Goal: Learn about a topic: Learn about a topic

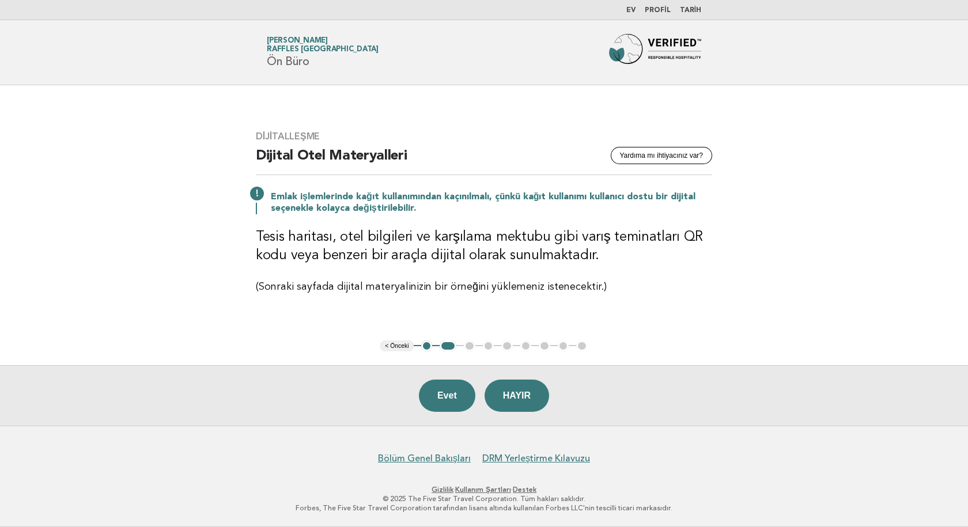
click at [810, 158] on main "Dijitalleşme Yardıma mı ihtiyacınız var? Dijital Otel Materyalleri Emlak işleml…" at bounding box center [484, 255] width 968 height 341
click at [441, 401] on font "Evet" at bounding box center [447, 396] width 20 height 10
click at [450, 393] on font "Evet" at bounding box center [447, 396] width 20 height 10
click at [470, 345] on ul "< Önceki 1 2 3 4 5 6 7 8 9" at bounding box center [483, 347] width 207 height 12
click at [443, 396] on font "Evet" at bounding box center [447, 396] width 20 height 10
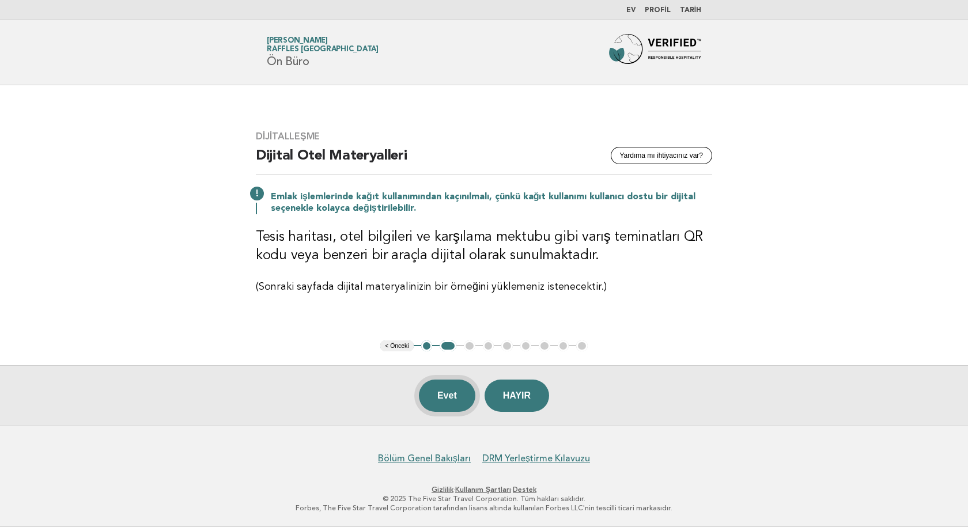
click at [443, 396] on font "Evet" at bounding box center [447, 396] width 20 height 10
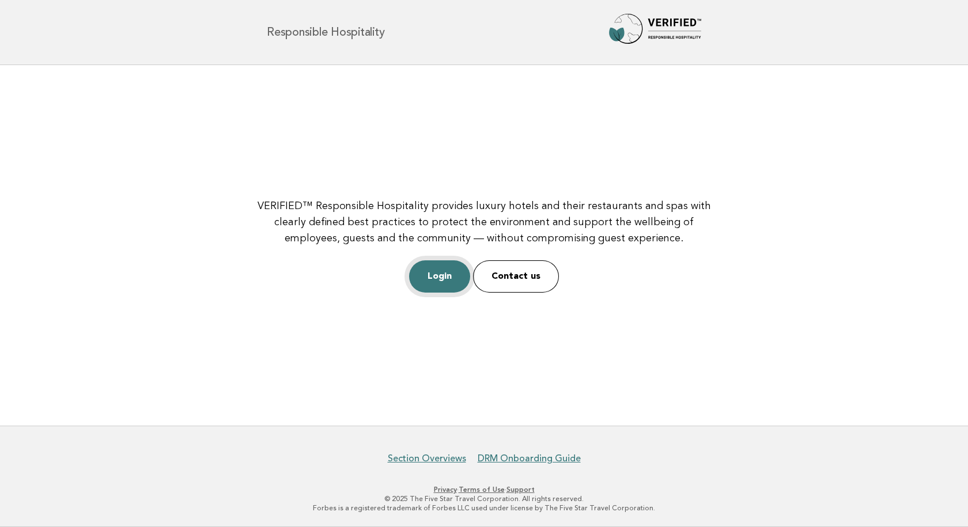
click at [435, 282] on link "Login" at bounding box center [439, 276] width 61 height 32
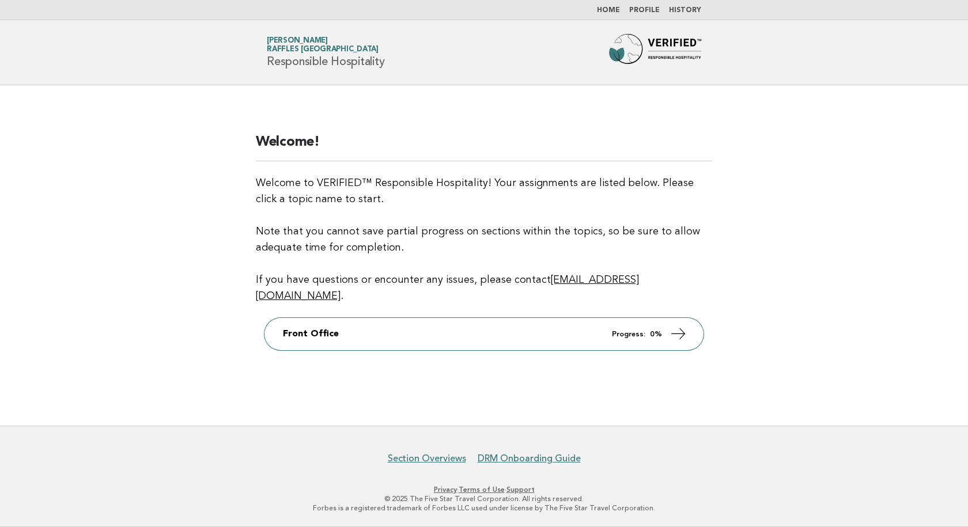
click at [799, 77] on header "Forbes Travel Guide Serkan Ergül Raffles Istanbul Responsible Hospitality" at bounding box center [484, 52] width 968 height 65
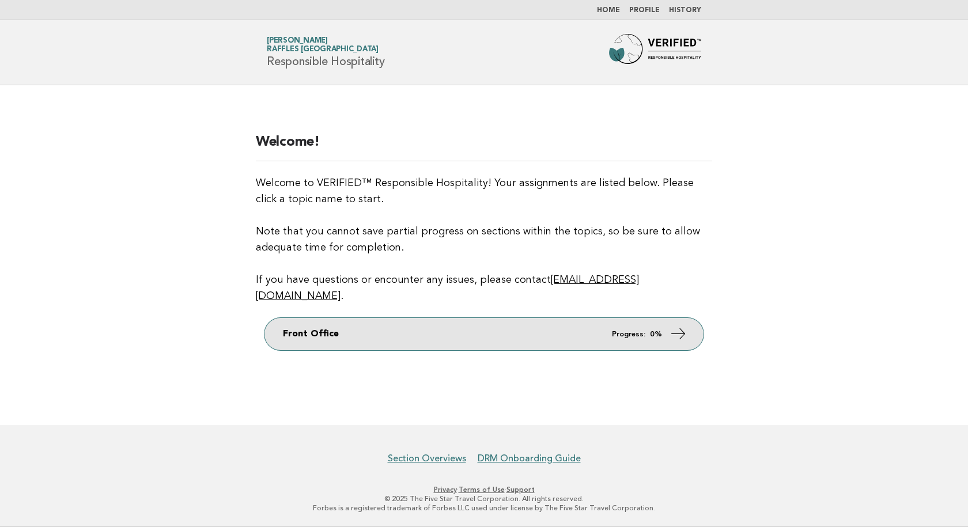
click at [683, 326] on icon at bounding box center [678, 334] width 17 height 17
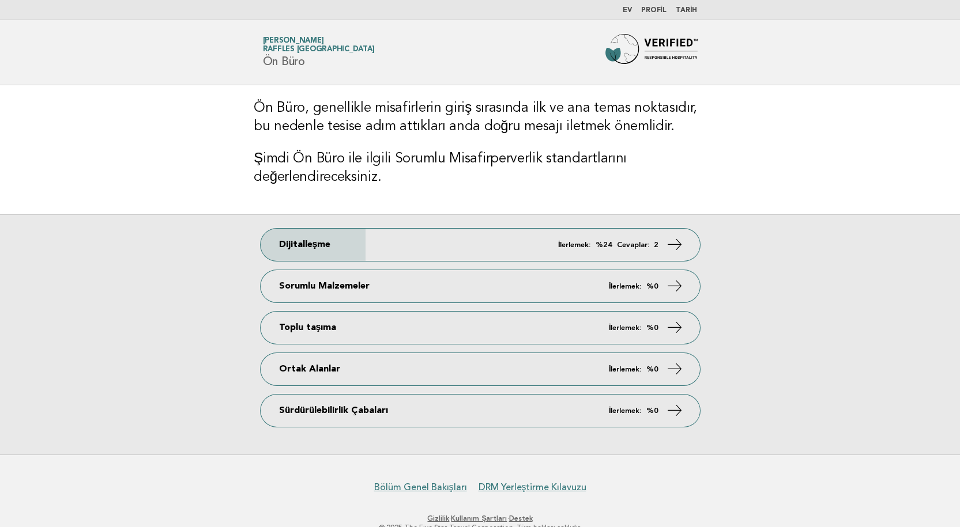
click at [817, 93] on main "Ön Büro, genellikle misafirlerin giriş sırasında ilk ve ana temas noktasıdır, b…" at bounding box center [480, 269] width 960 height 369
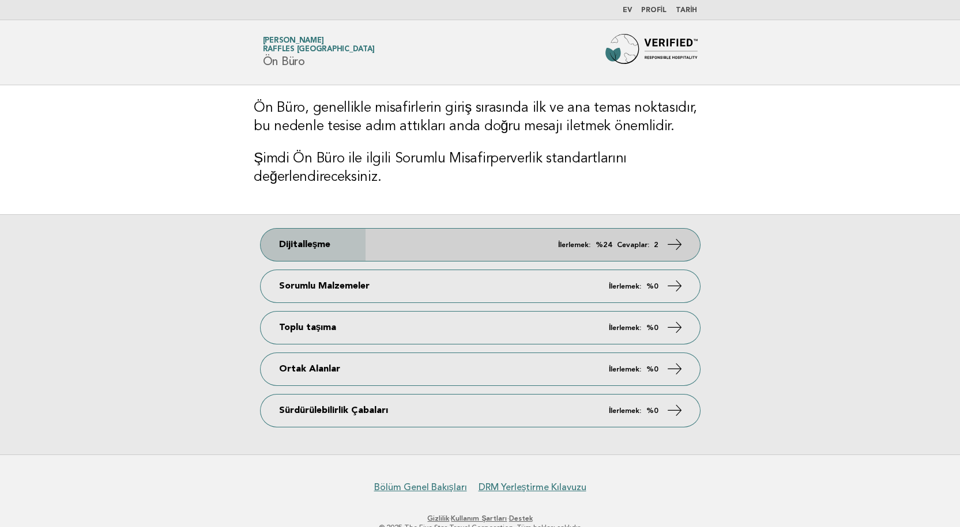
click at [646, 249] on link "Dijitalleşme İlerlemek: %24 Cevaplar: 2" at bounding box center [479, 245] width 439 height 32
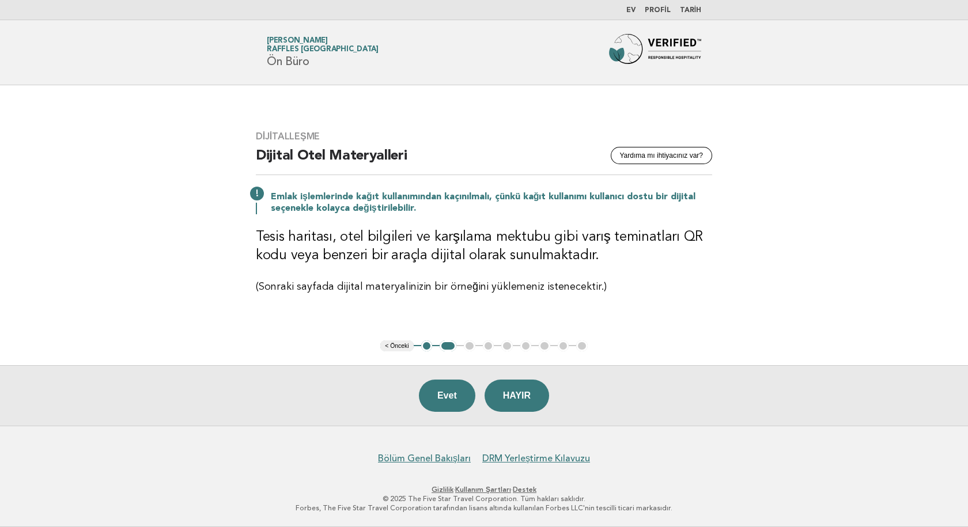
click at [799, 160] on main "Dijitalleşme Yardıma mı ihtiyacınız var? Dijital Otel Materyalleri Emlak işleml…" at bounding box center [484, 255] width 968 height 341
click at [449, 401] on font "Evet" at bounding box center [447, 396] width 20 height 10
click at [437, 394] on font "Evet" at bounding box center [447, 396] width 20 height 10
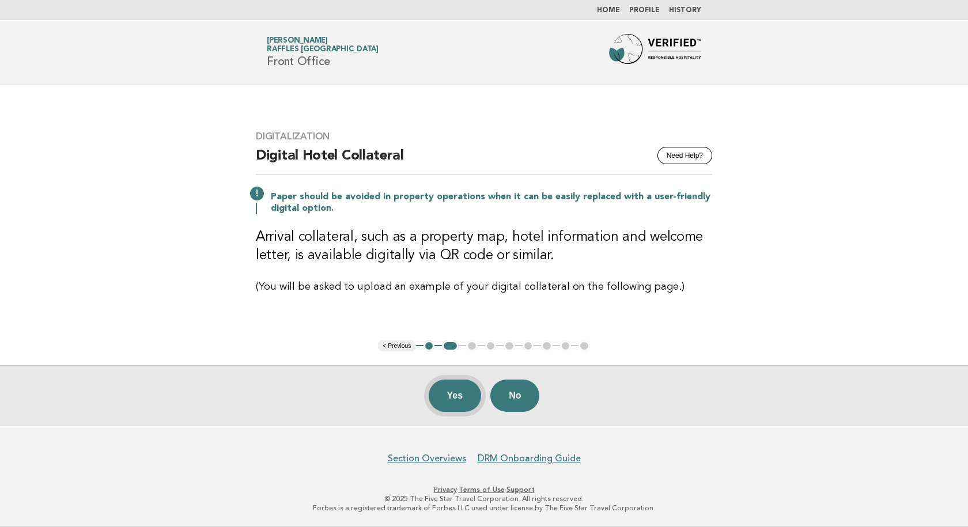
click at [454, 397] on button "Yes" at bounding box center [455, 396] width 53 height 32
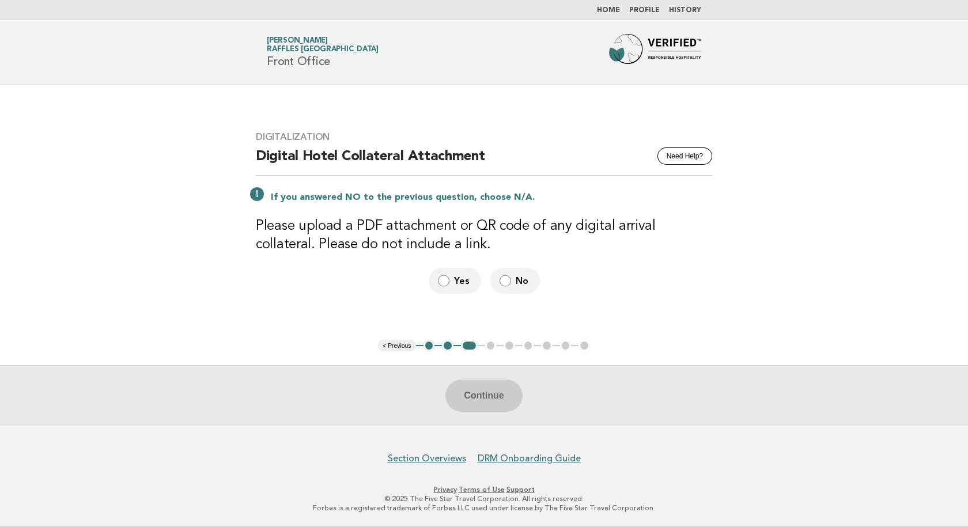
click at [395, 347] on button "< Previous" at bounding box center [396, 346] width 37 height 12
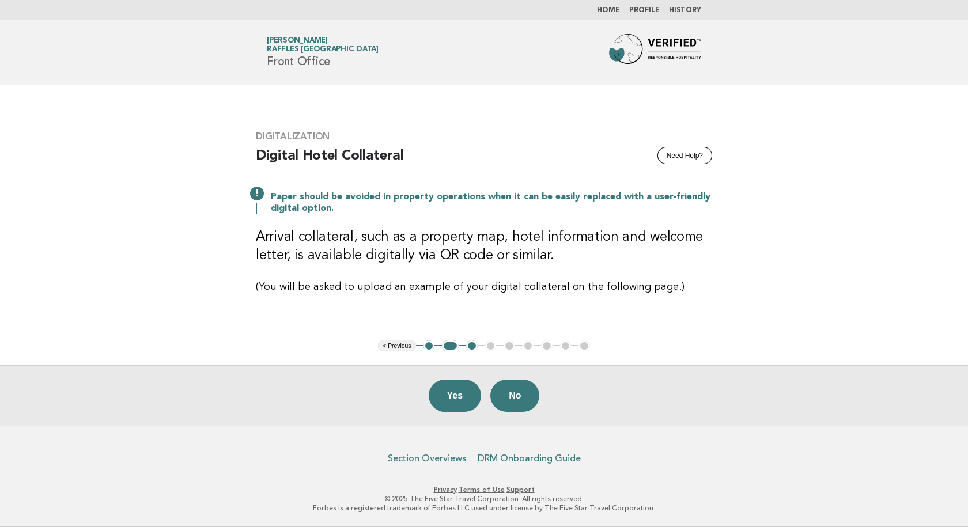
drag, startPoint x: 901, startPoint y: 10, endPoint x: 897, endPoint y: 1, distance: 10.1
click at [901, 10] on nav "Home Profile History" at bounding box center [484, 10] width 968 height 20
drag, startPoint x: 897, startPoint y: 0, endPoint x: 907, endPoint y: 16, distance: 18.7
click at [907, 16] on nav "Home Profile History" at bounding box center [484, 10] width 968 height 20
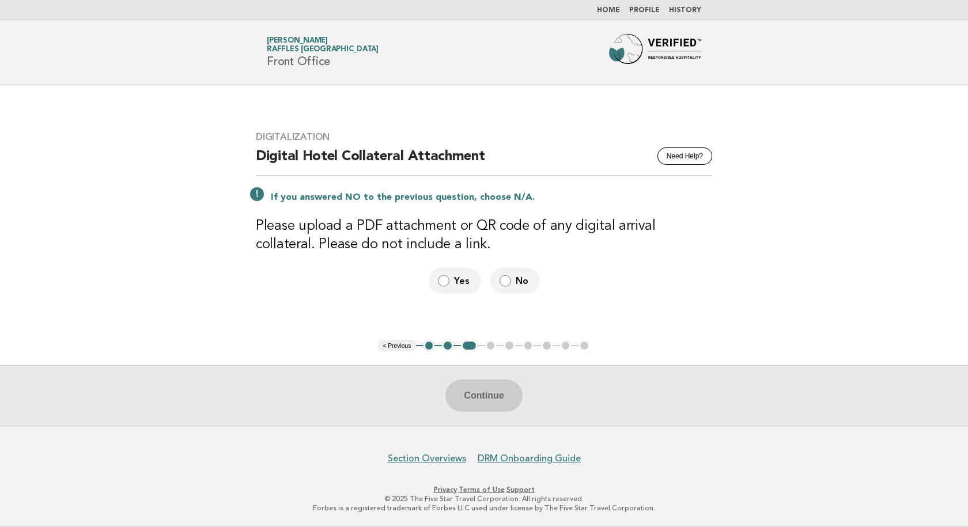
click at [399, 345] on button "< Previous" at bounding box center [396, 346] width 37 height 12
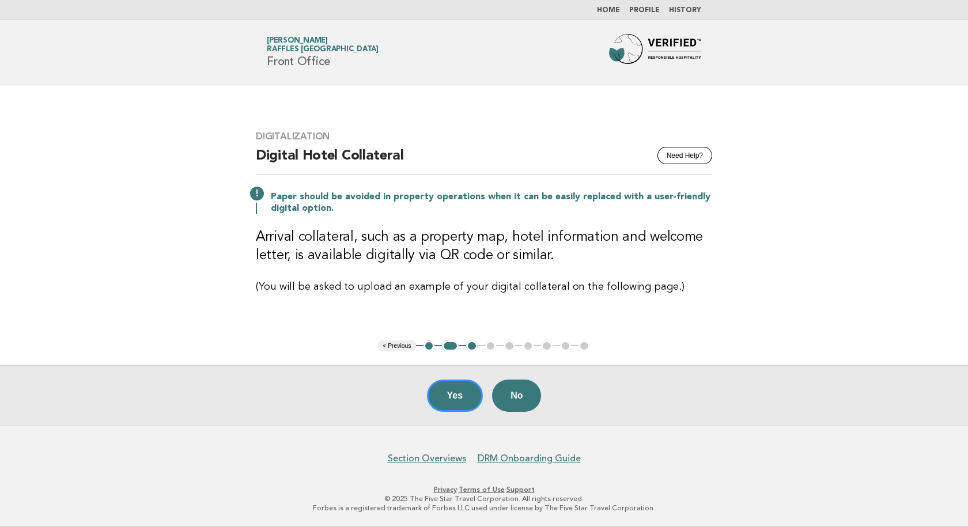
click at [517, 401] on button "No" at bounding box center [516, 396] width 49 height 32
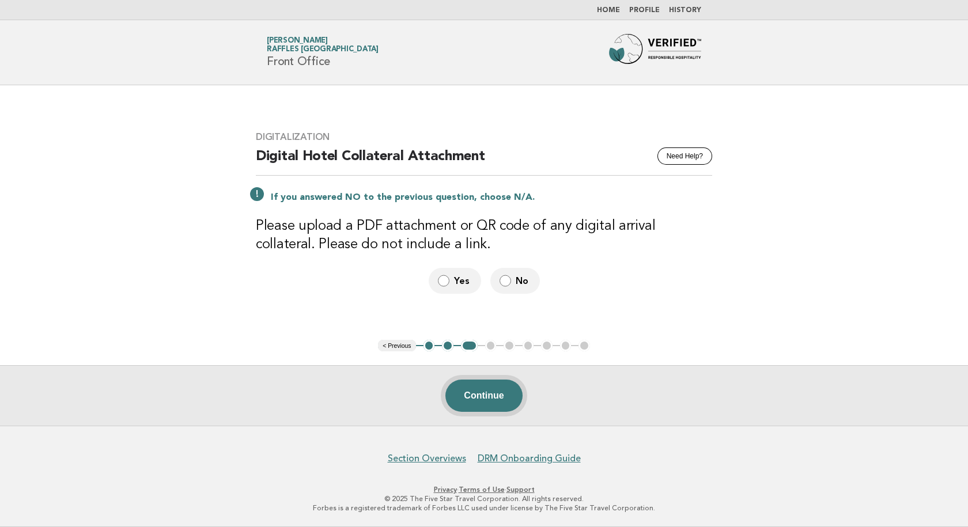
click at [500, 396] on button "Continue" at bounding box center [483, 396] width 77 height 32
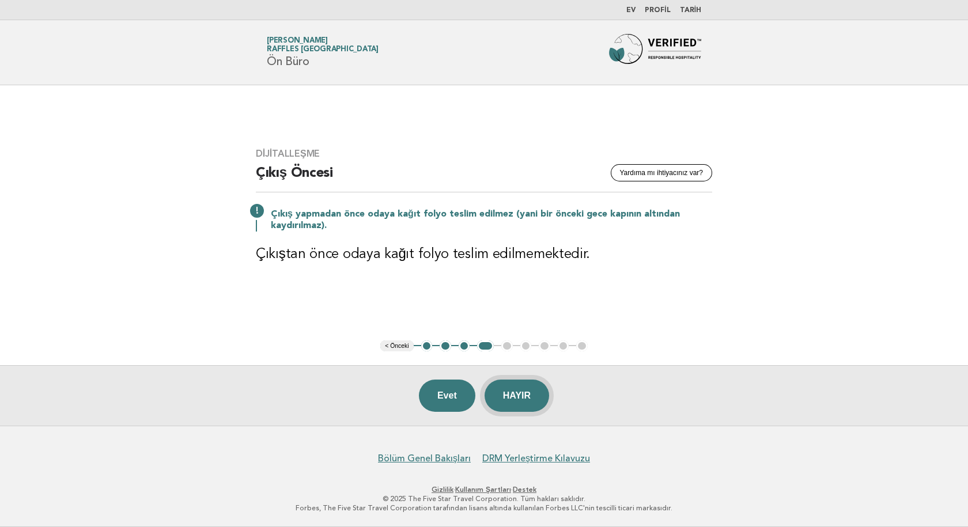
click at [528, 395] on font "HAYIR" at bounding box center [517, 396] width 28 height 10
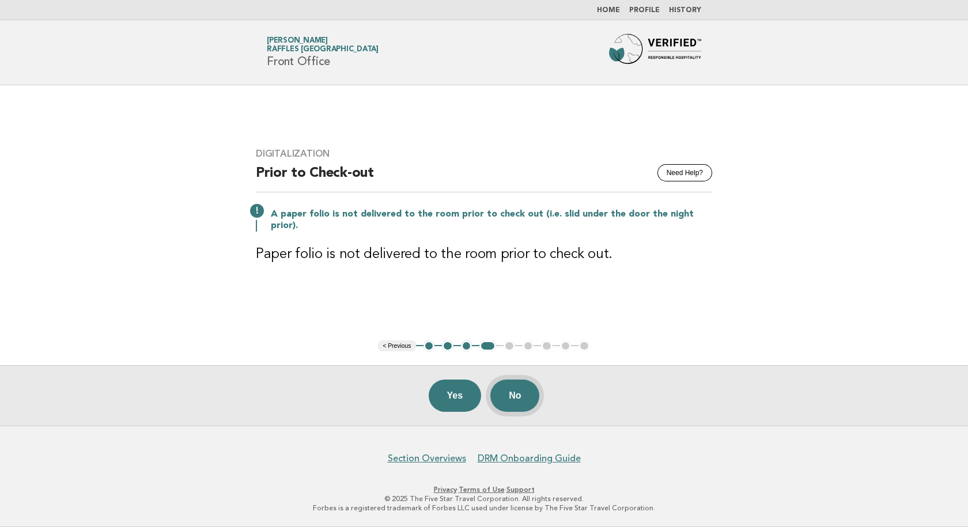
click at [519, 400] on button "No" at bounding box center [514, 396] width 49 height 32
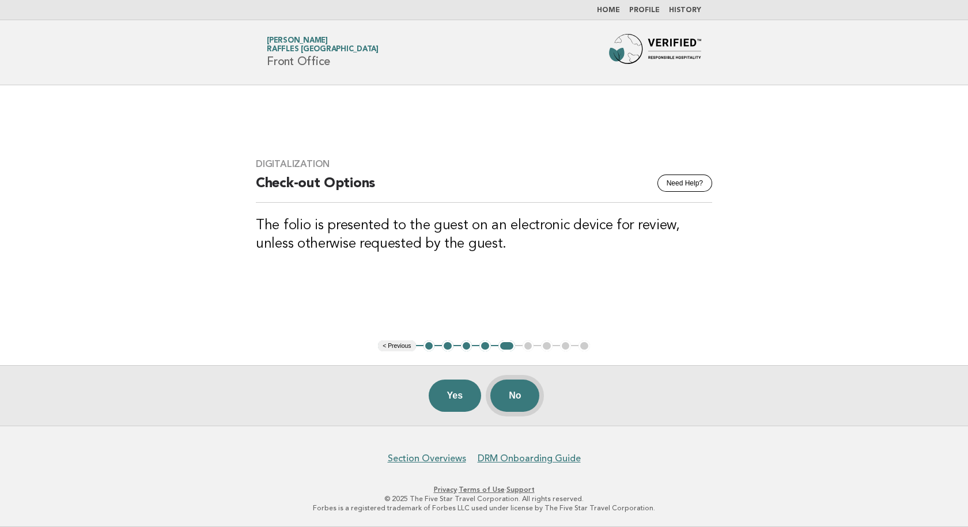
click at [516, 397] on button "No" at bounding box center [514, 396] width 49 height 32
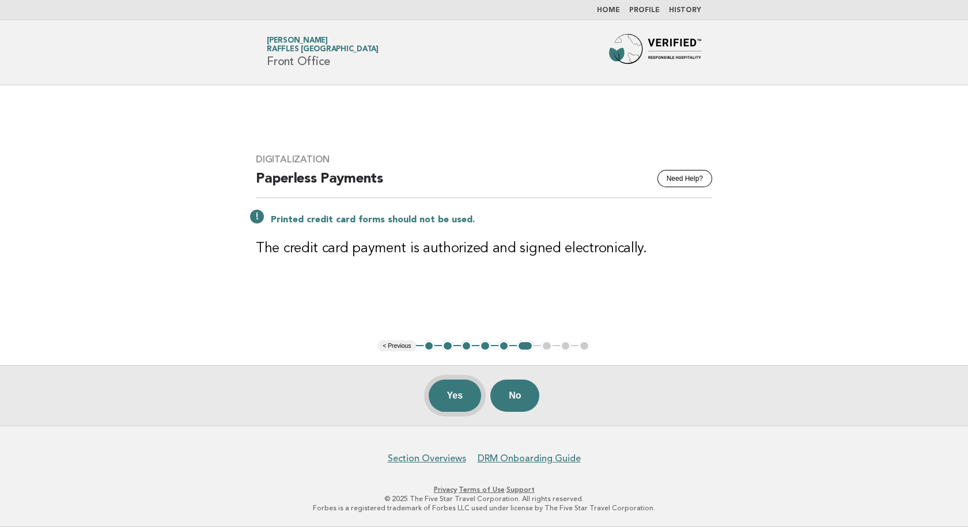
click at [450, 398] on button "Yes" at bounding box center [455, 396] width 53 height 32
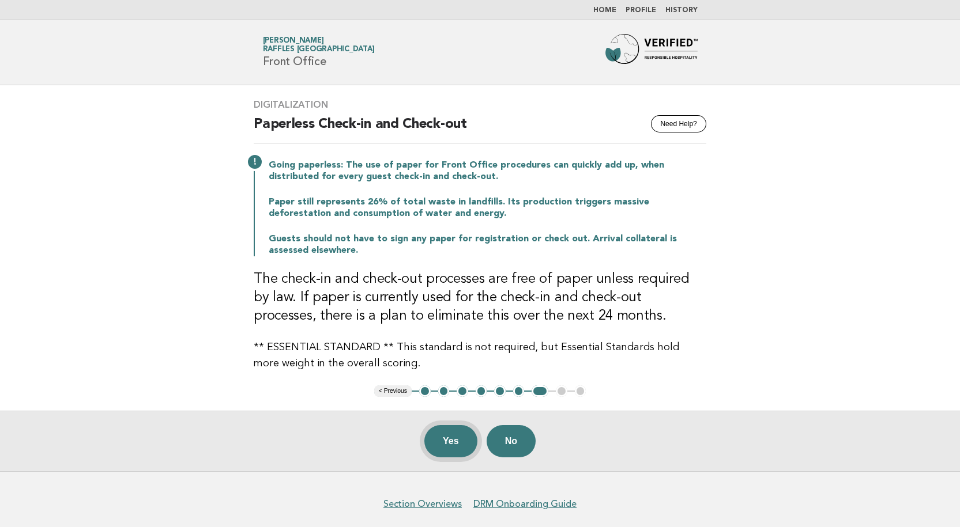
click at [444, 447] on button "Yes" at bounding box center [450, 441] width 53 height 32
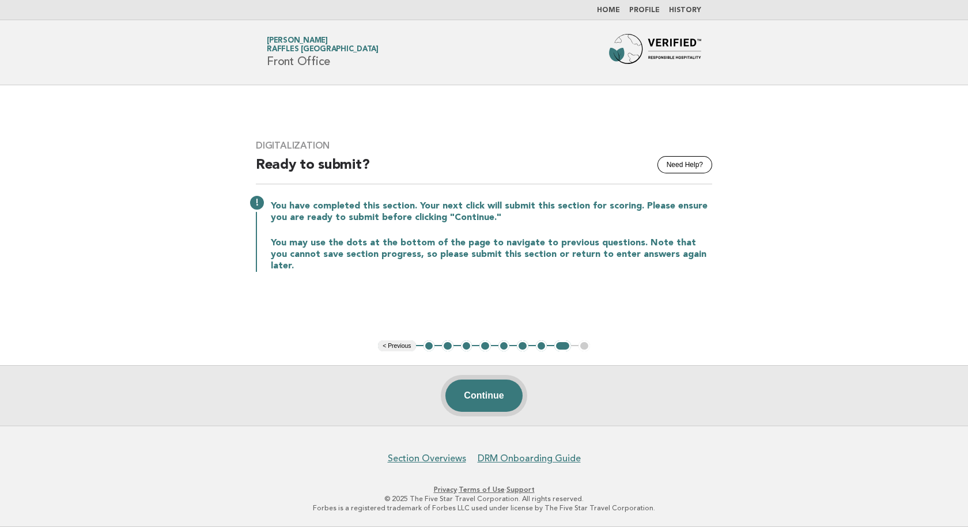
click at [486, 395] on button "Continue" at bounding box center [483, 396] width 77 height 32
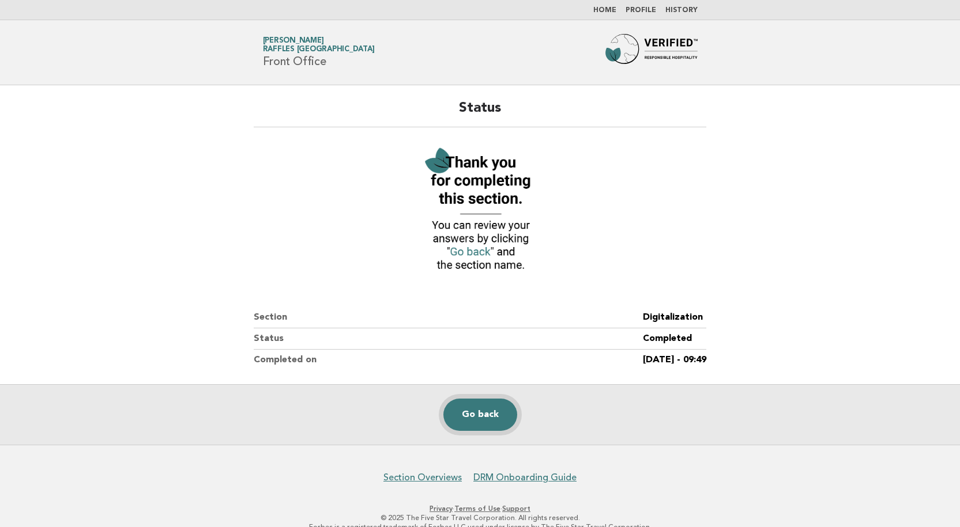
click at [495, 408] on link "Go back" at bounding box center [480, 415] width 74 height 32
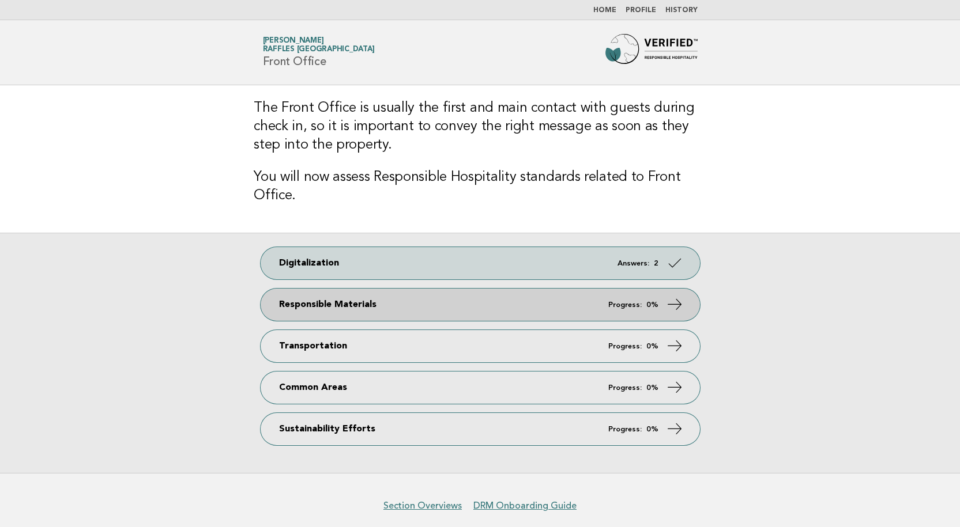
click at [588, 308] on link "Responsible Materials Progress: 0%" at bounding box center [479, 305] width 439 height 32
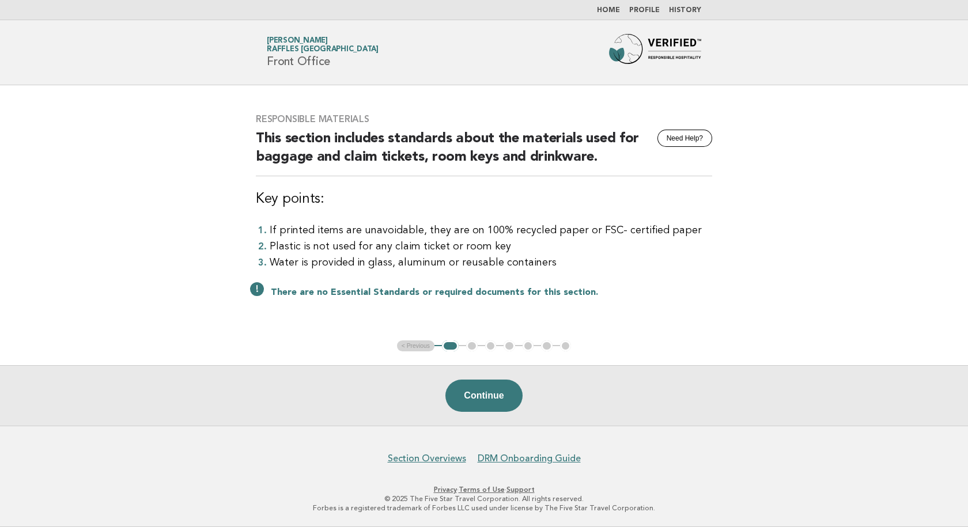
click at [487, 401] on button "Continue" at bounding box center [483, 396] width 77 height 32
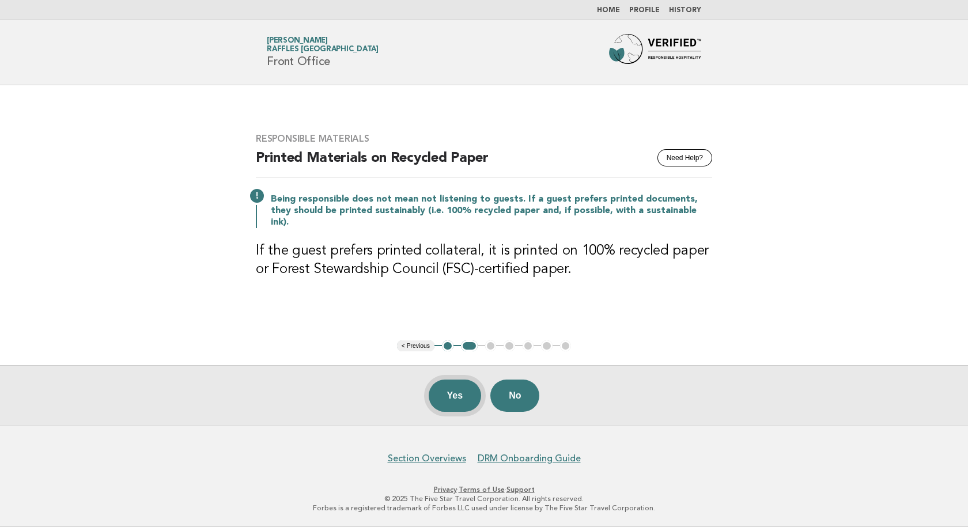
click at [465, 403] on button "Yes" at bounding box center [455, 396] width 53 height 32
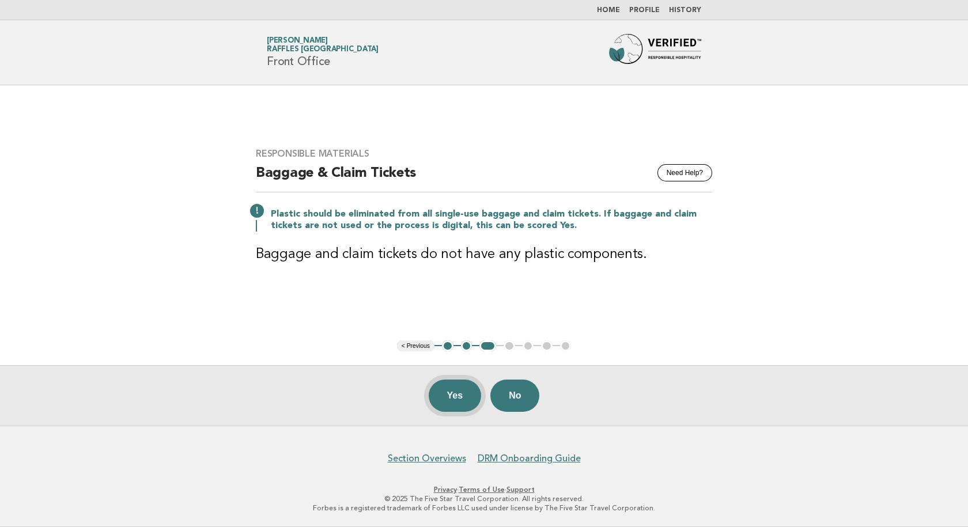
click at [457, 395] on button "Yes" at bounding box center [455, 396] width 53 height 32
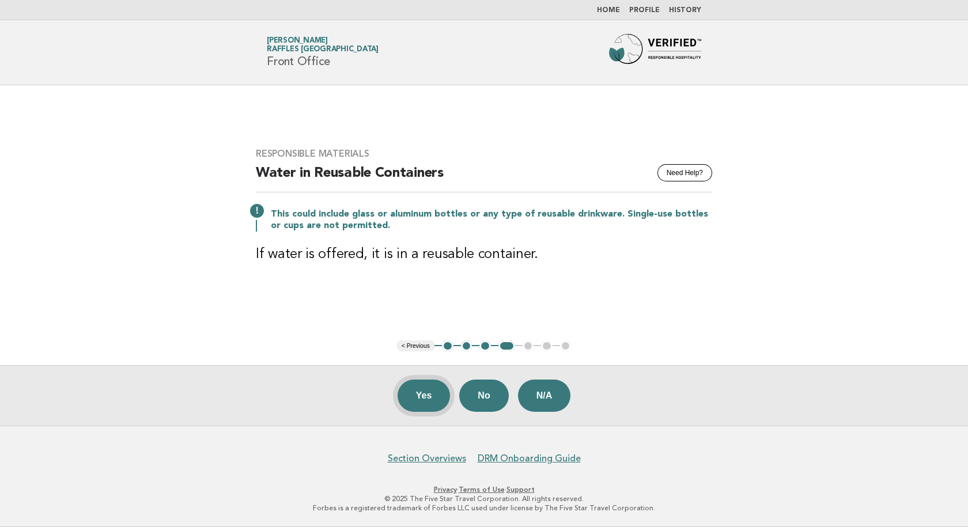
click at [413, 395] on button "Yes" at bounding box center [424, 396] width 53 height 32
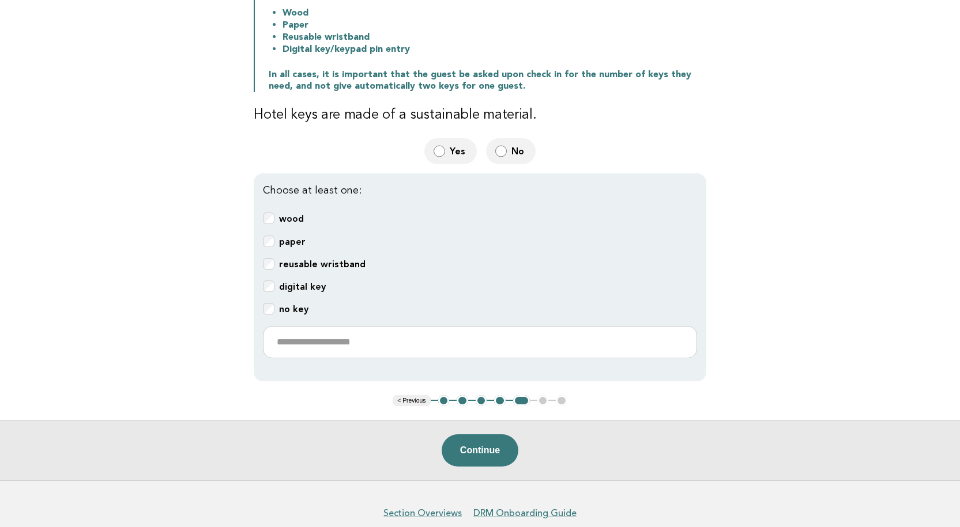
scroll to position [231, 0]
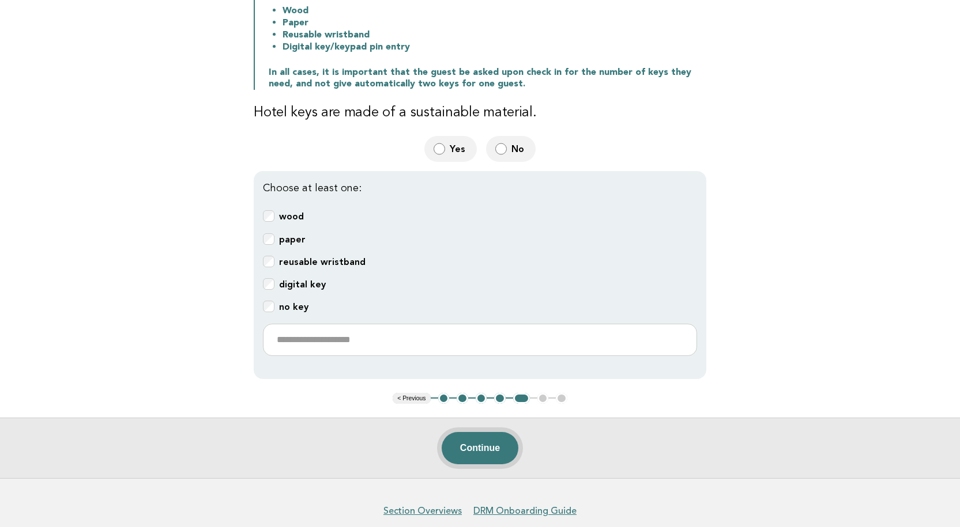
click at [485, 448] on button "Continue" at bounding box center [479, 448] width 77 height 32
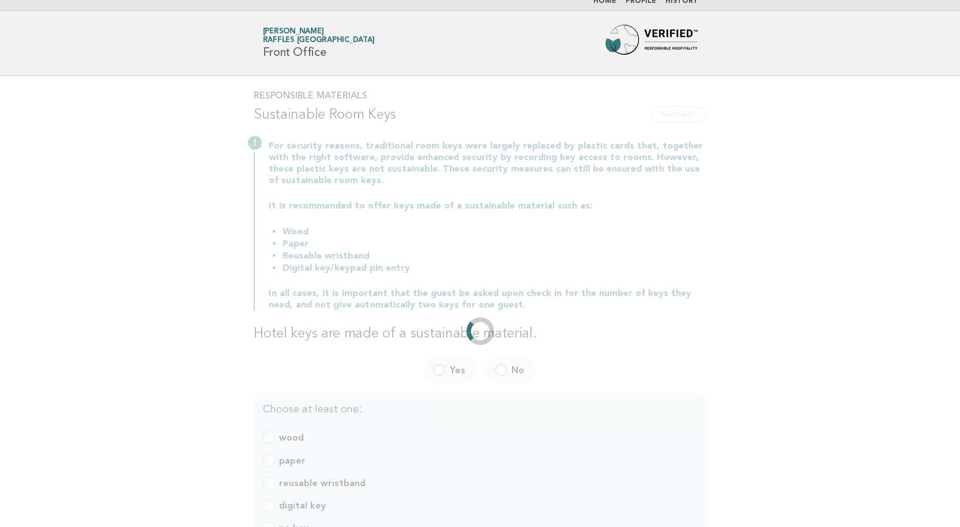
scroll to position [0, 0]
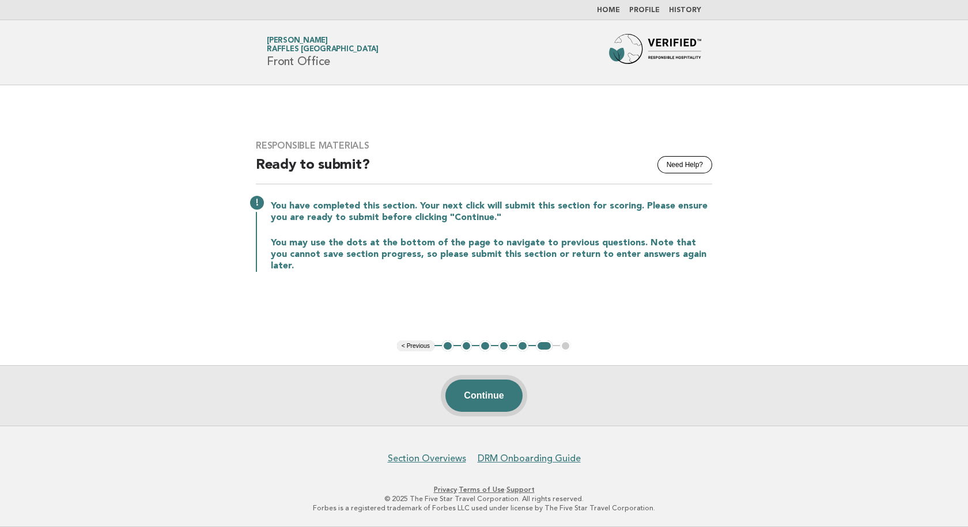
click at [504, 398] on button "Continue" at bounding box center [483, 396] width 77 height 32
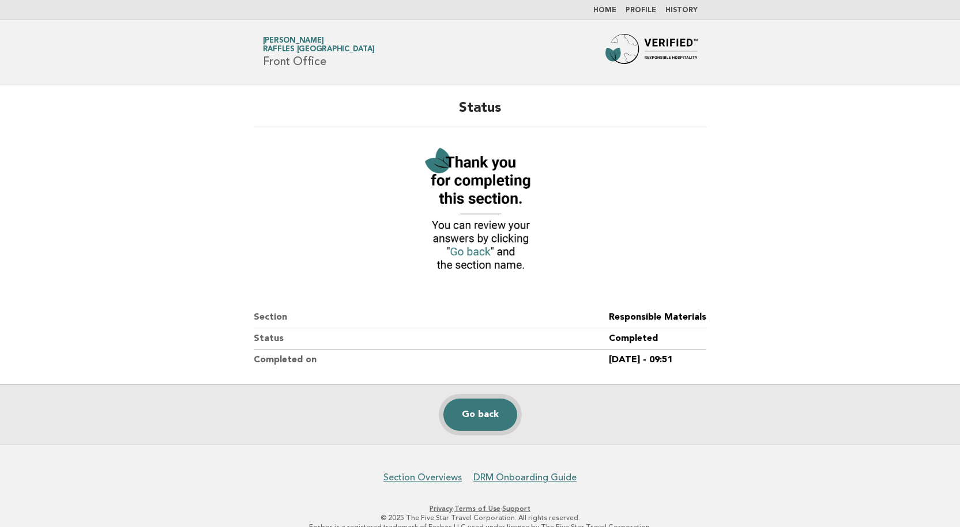
click at [480, 422] on link "Go back" at bounding box center [480, 415] width 74 height 32
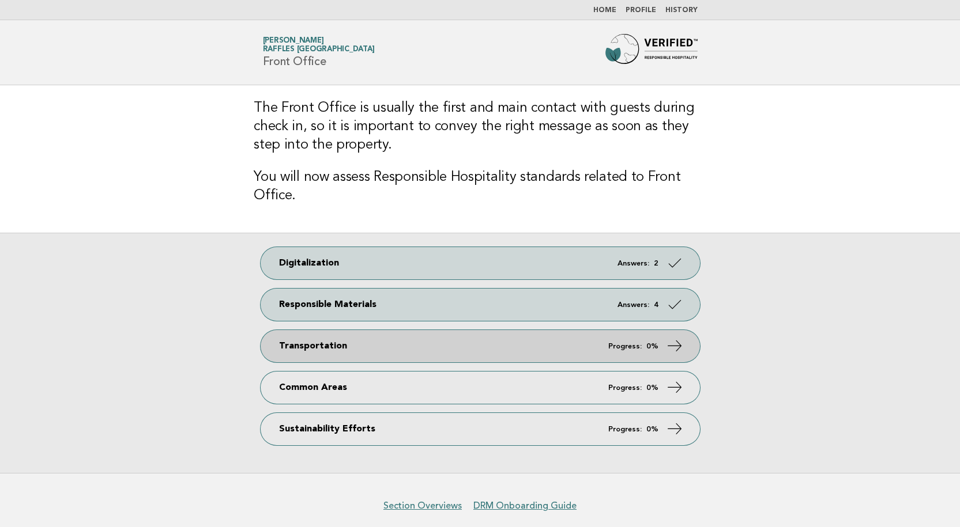
click at [602, 347] on link "Transportation Progress: 0%" at bounding box center [479, 346] width 439 height 32
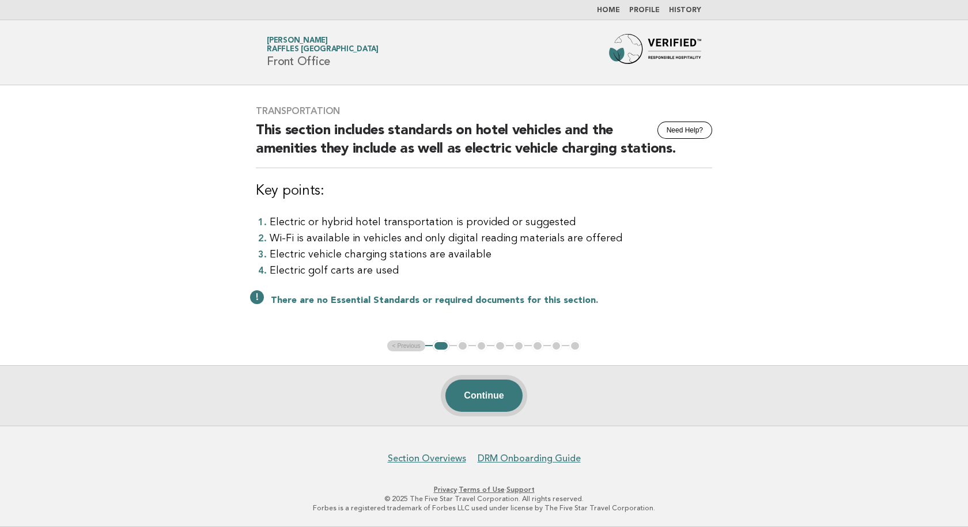
click at [486, 392] on button "Continue" at bounding box center [483, 396] width 77 height 32
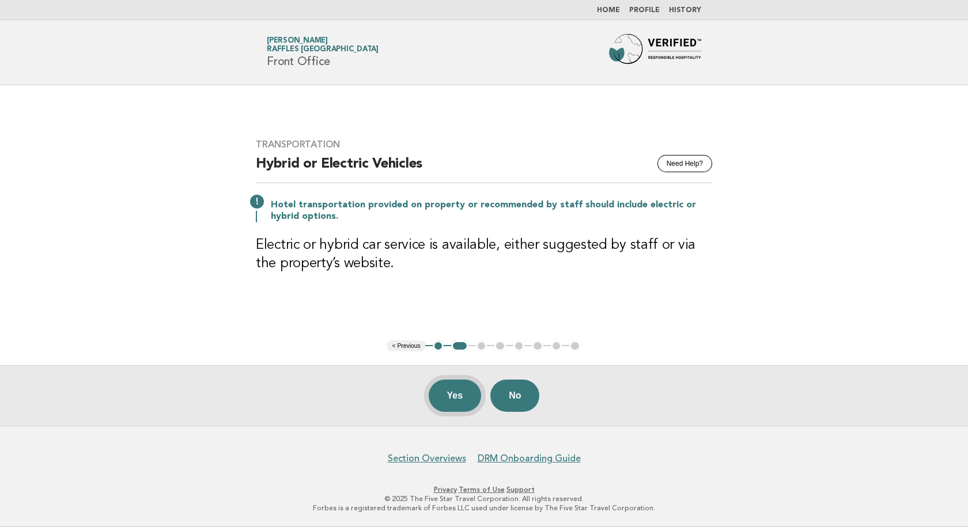
click at [451, 392] on button "Yes" at bounding box center [455, 396] width 53 height 32
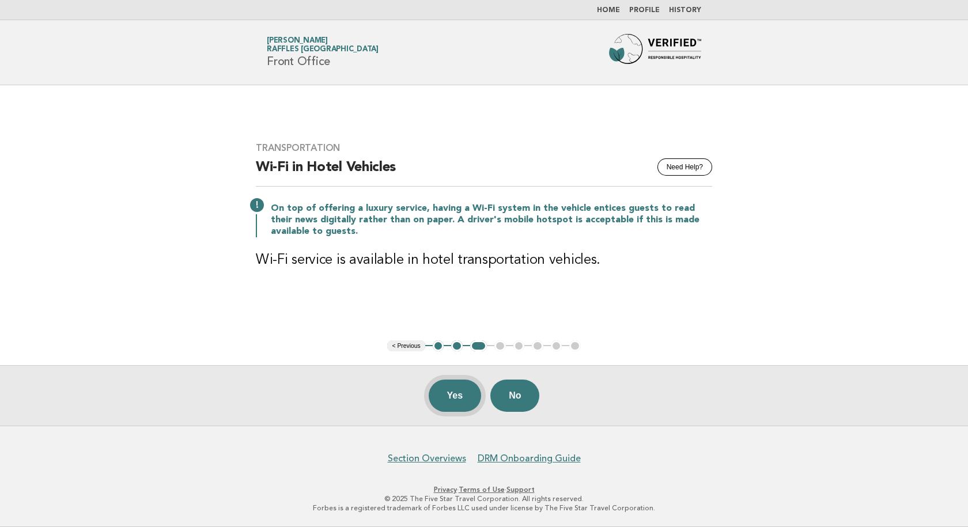
click at [461, 395] on button "Yes" at bounding box center [455, 396] width 53 height 32
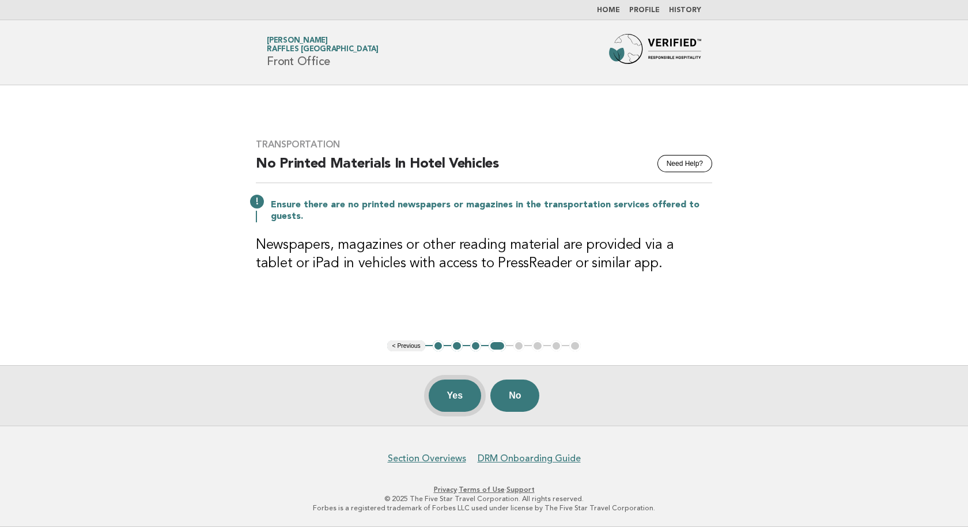
click at [450, 394] on button "Yes" at bounding box center [455, 396] width 53 height 32
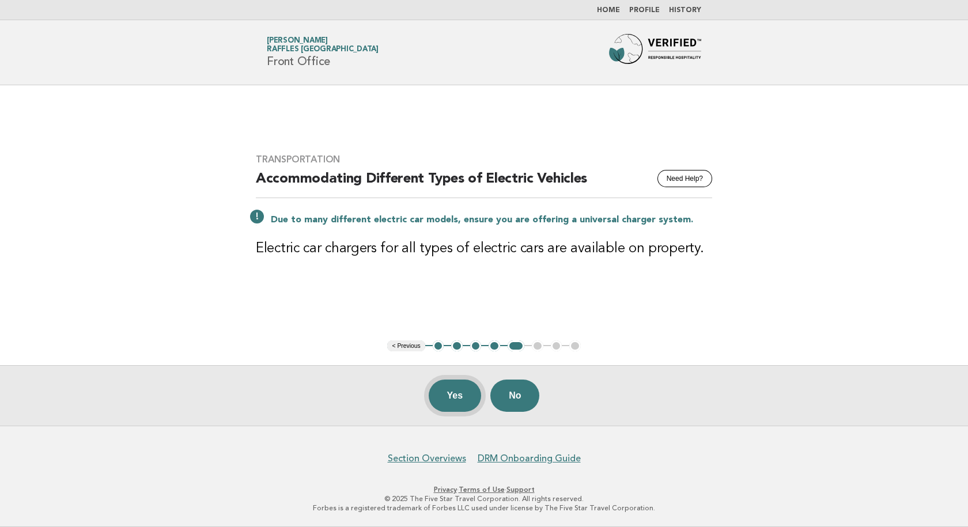
click at [463, 394] on button "Yes" at bounding box center [455, 396] width 53 height 32
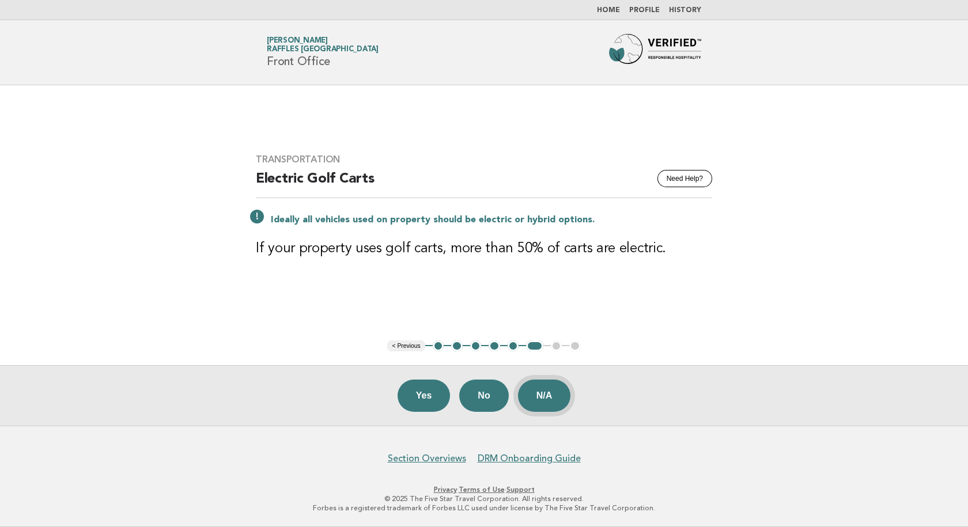
click at [557, 392] on button "N/A" at bounding box center [544, 396] width 53 height 32
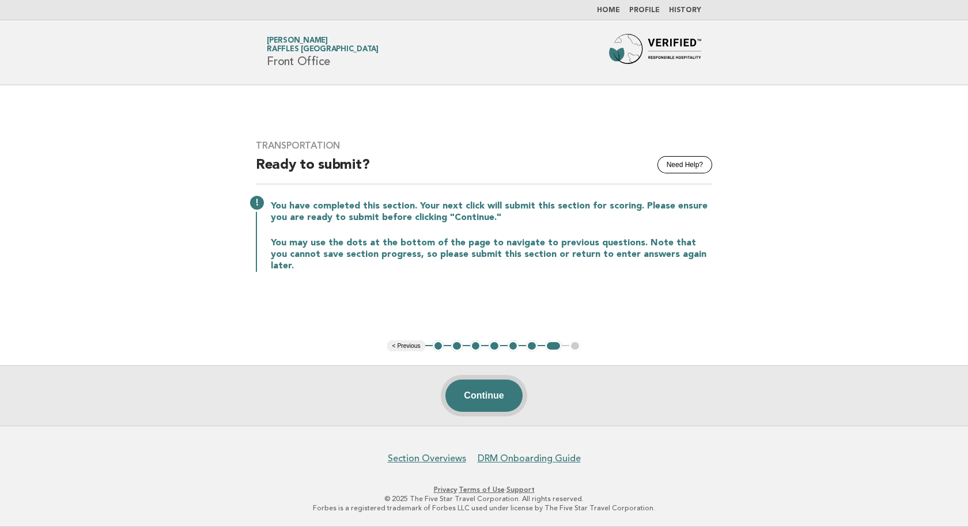
click at [498, 398] on button "Continue" at bounding box center [483, 396] width 77 height 32
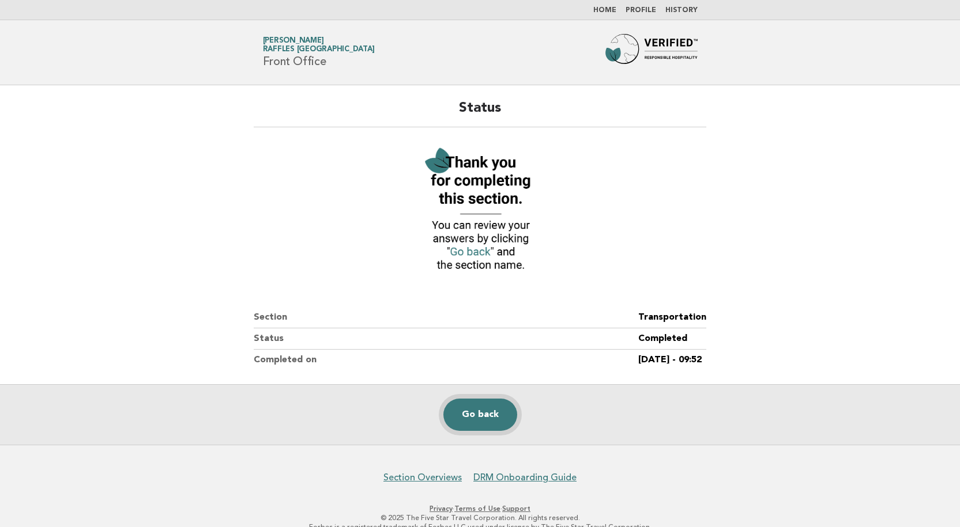
click at [482, 411] on link "Go back" at bounding box center [480, 415] width 74 height 32
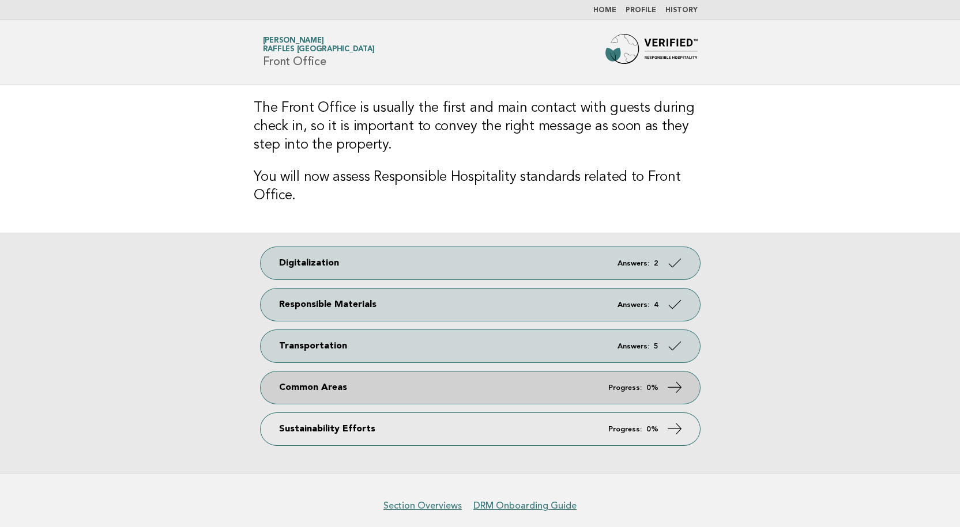
click at [562, 388] on link "Common Areas Progress: 0%" at bounding box center [479, 388] width 439 height 32
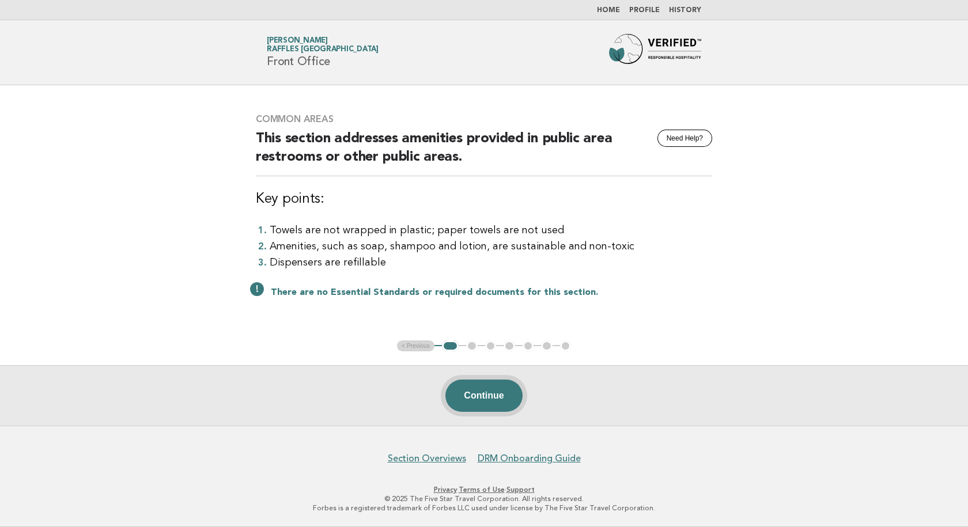
click at [489, 391] on button "Continue" at bounding box center [483, 396] width 77 height 32
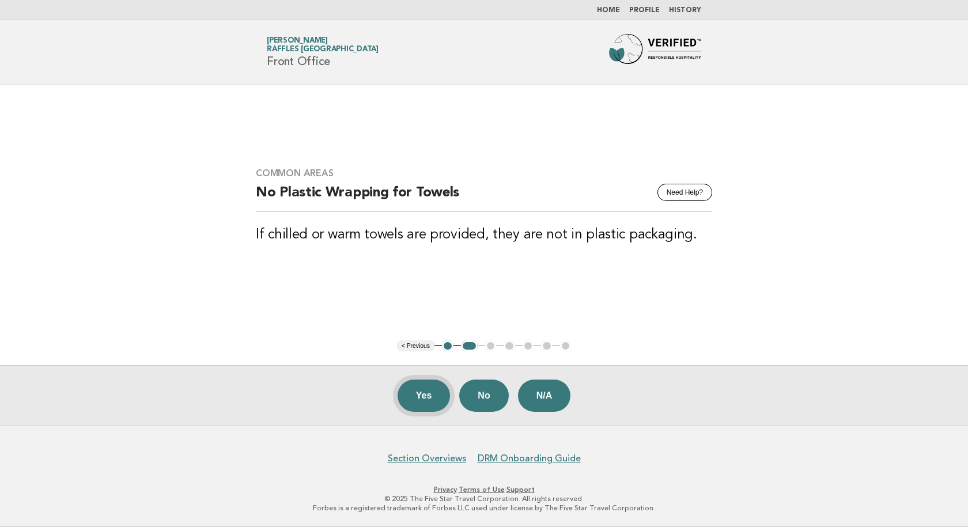
click at [426, 402] on button "Yes" at bounding box center [424, 396] width 53 height 32
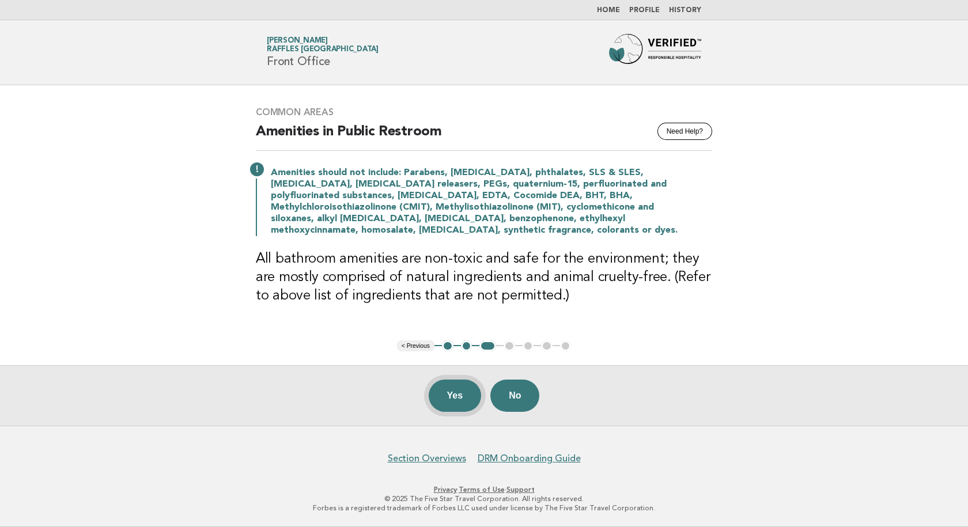
click at [458, 401] on button "Yes" at bounding box center [455, 396] width 53 height 32
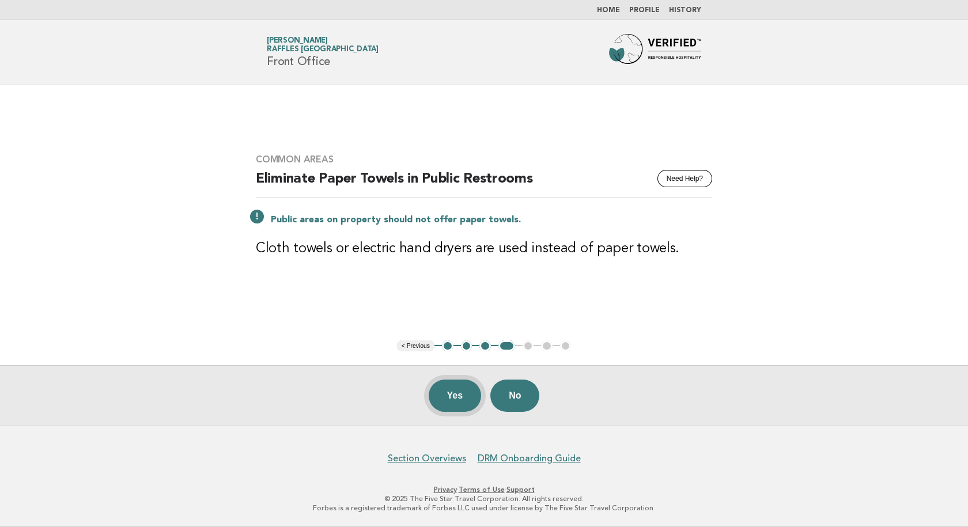
click at [448, 403] on button "Yes" at bounding box center [455, 396] width 53 height 32
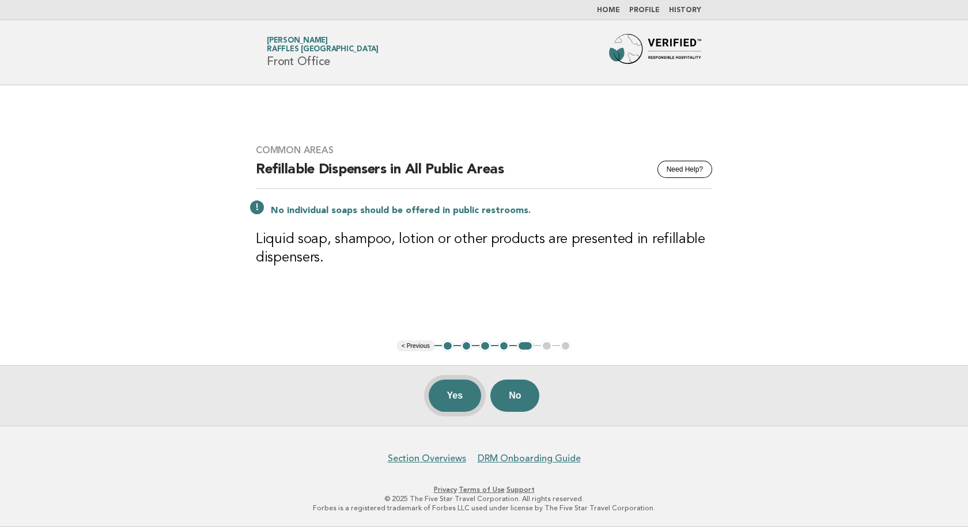
click at [456, 398] on button "Yes" at bounding box center [455, 396] width 53 height 32
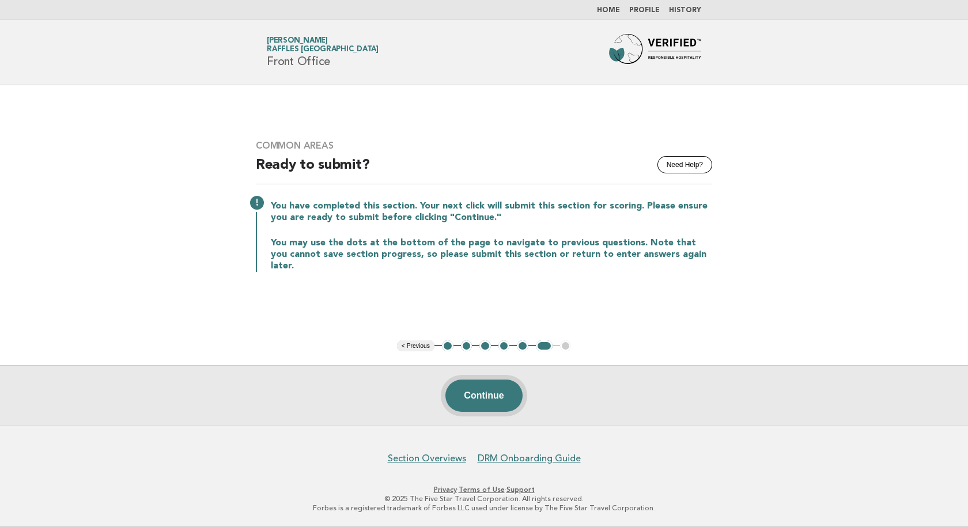
click at [494, 395] on button "Continue" at bounding box center [483, 396] width 77 height 32
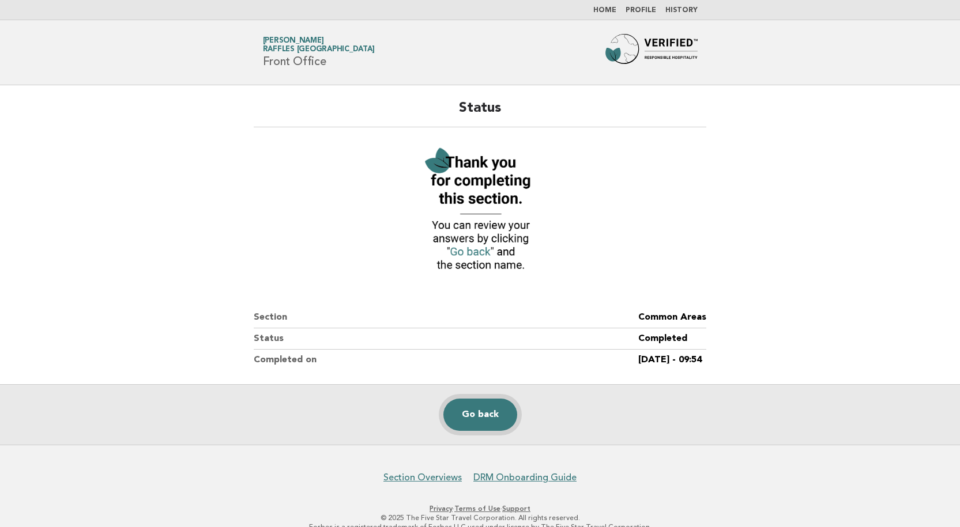
click at [470, 421] on link "Go back" at bounding box center [480, 415] width 74 height 32
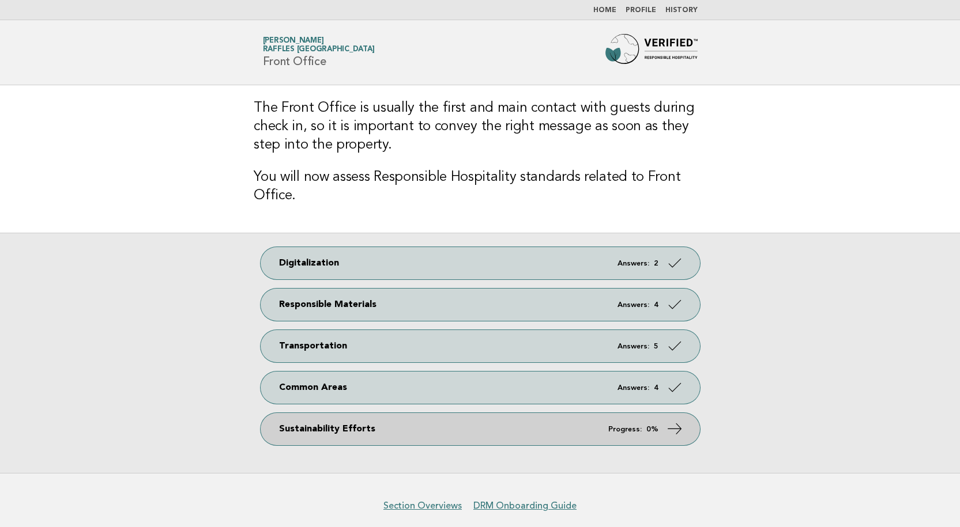
click at [600, 433] on link "Sustainability Efforts Progress: 0%" at bounding box center [479, 429] width 439 height 32
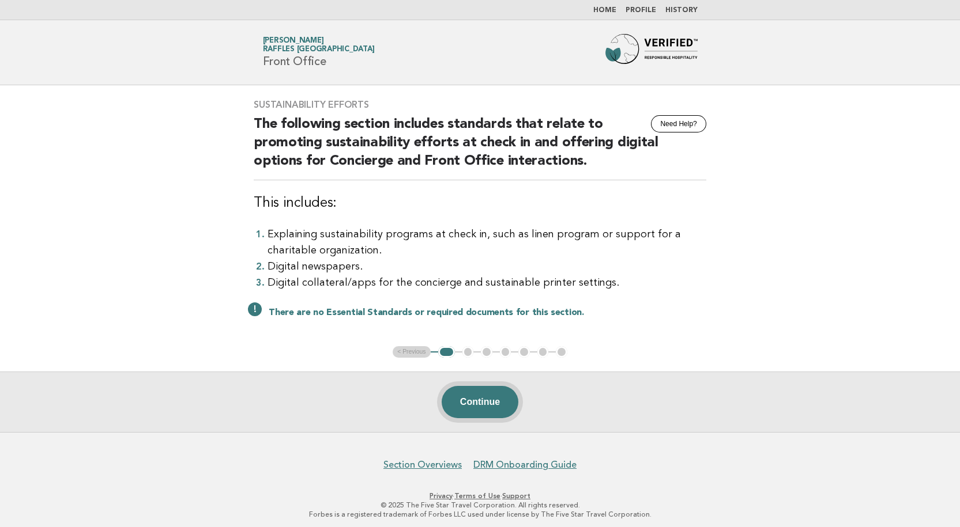
click at [489, 400] on button "Continue" at bounding box center [479, 402] width 77 height 32
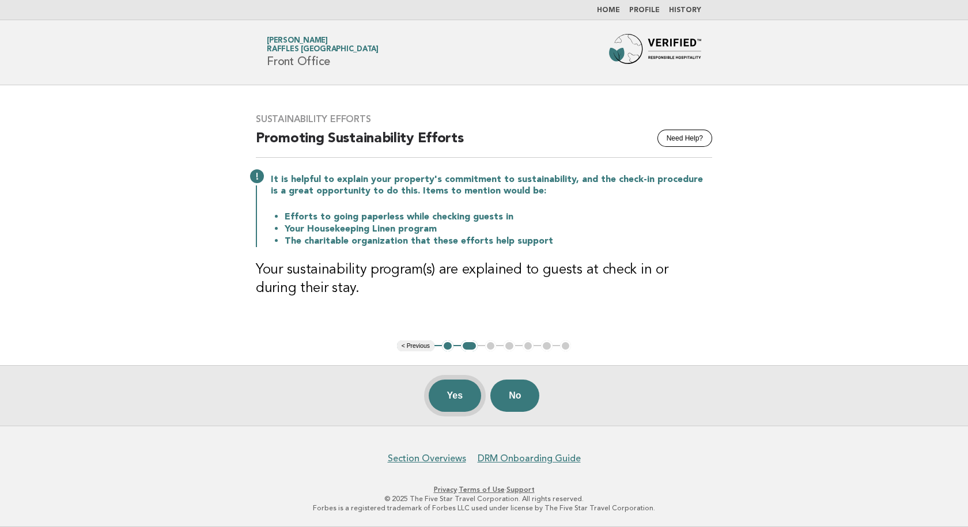
click at [458, 395] on button "Yes" at bounding box center [455, 396] width 53 height 32
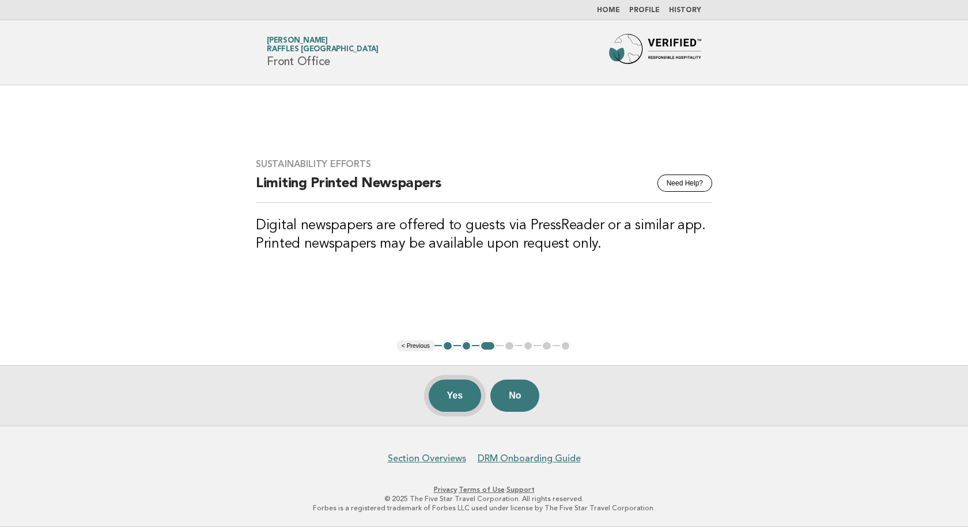
click at [460, 388] on button "Yes" at bounding box center [455, 396] width 53 height 32
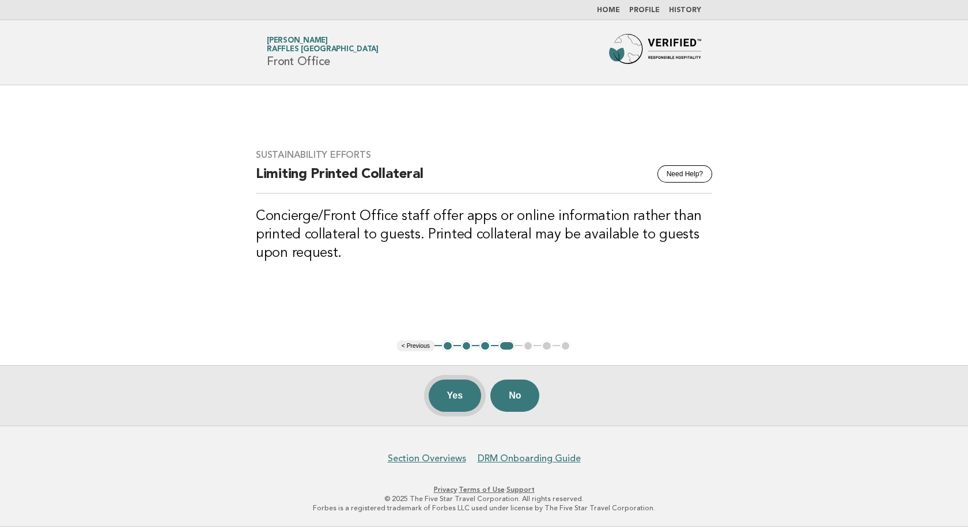
click at [459, 401] on button "Yes" at bounding box center [455, 396] width 53 height 32
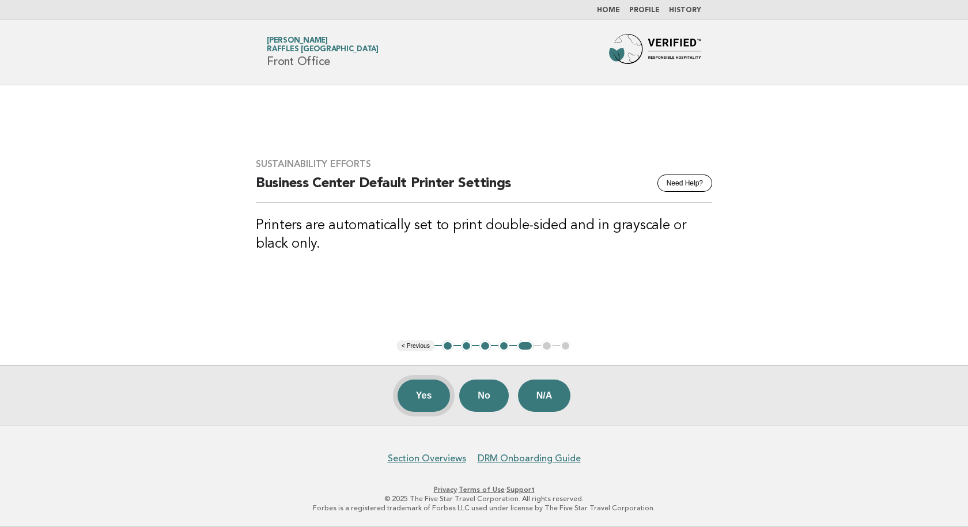
click at [425, 395] on button "Yes" at bounding box center [424, 396] width 53 height 32
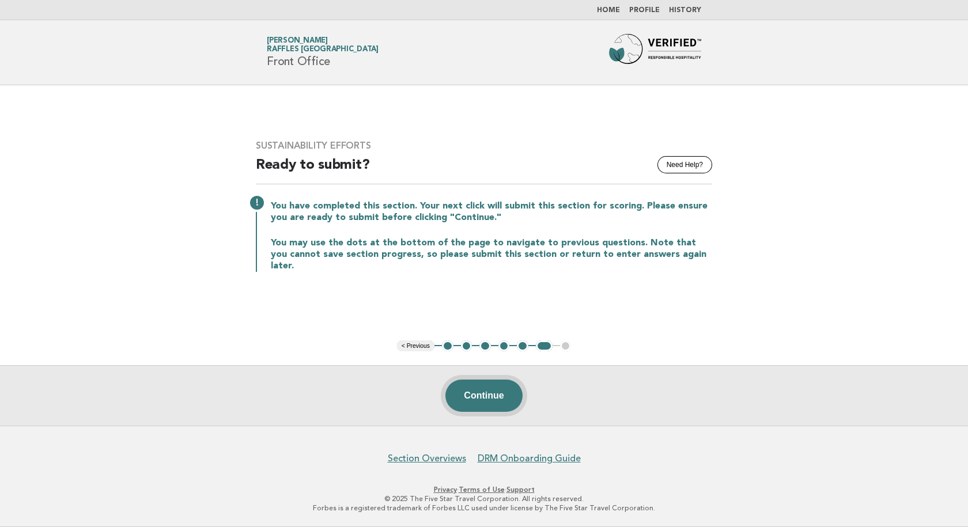
click at [499, 392] on button "Continue" at bounding box center [483, 396] width 77 height 32
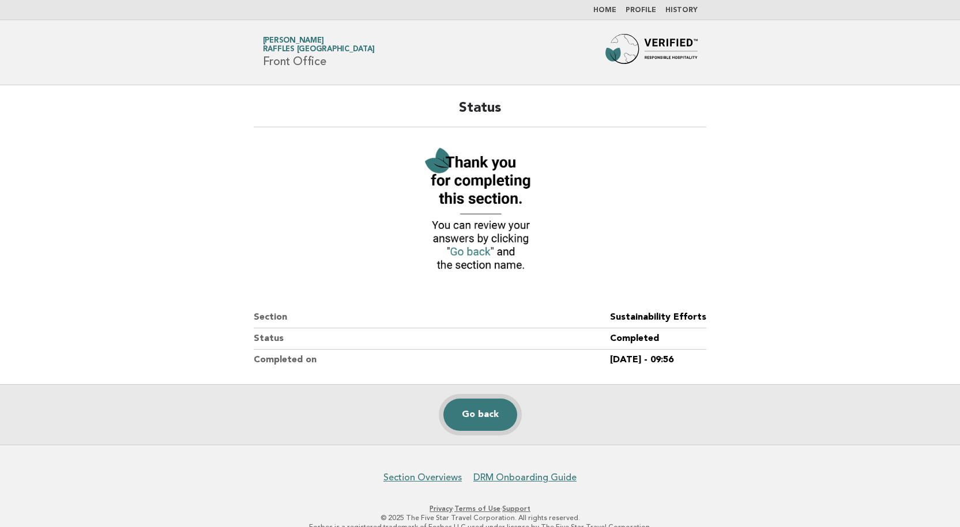
click at [484, 405] on link "Go back" at bounding box center [480, 415] width 74 height 32
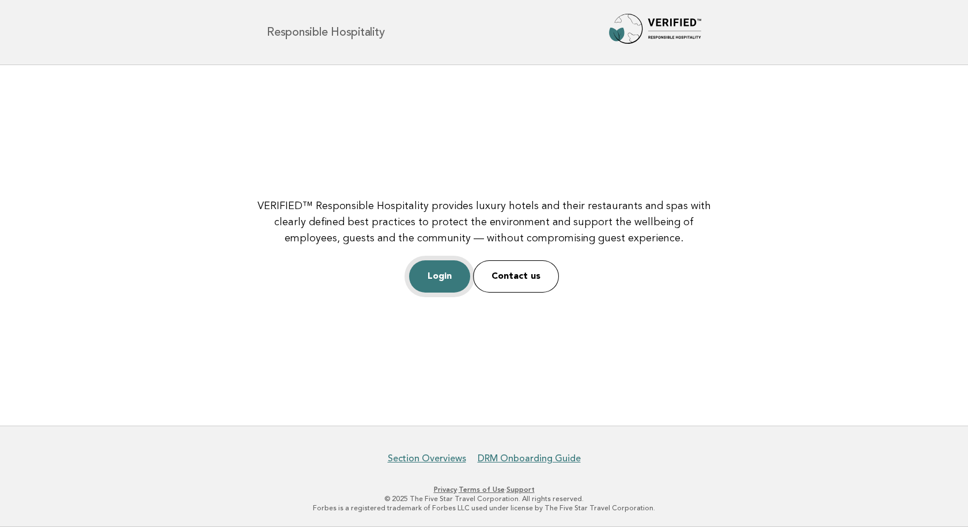
click at [433, 280] on link "Login" at bounding box center [439, 276] width 61 height 32
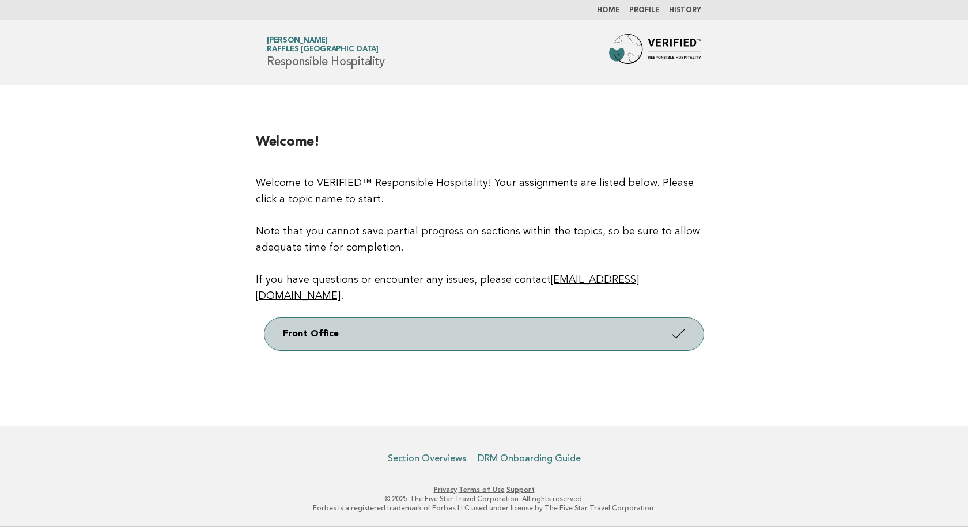
click at [593, 335] on link "Front Office" at bounding box center [484, 334] width 439 height 32
